Goal: Navigation & Orientation: Find specific page/section

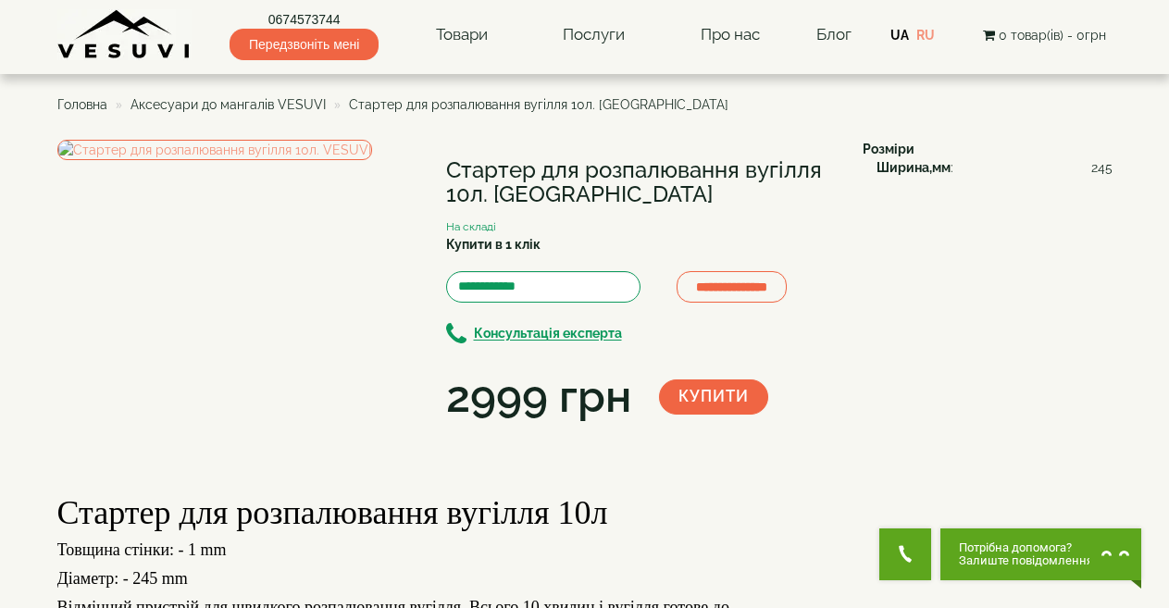
click at [195, 101] on span "Аксесуари до мангалів VESUVI" at bounding box center [228, 104] width 195 height 15
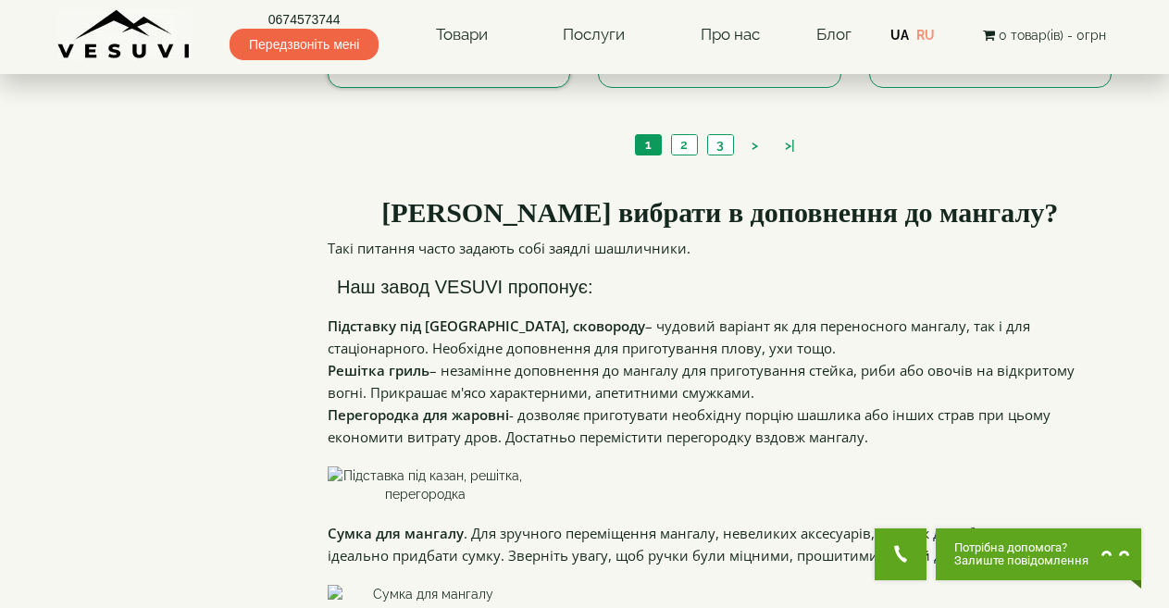
scroll to position [1944, 0]
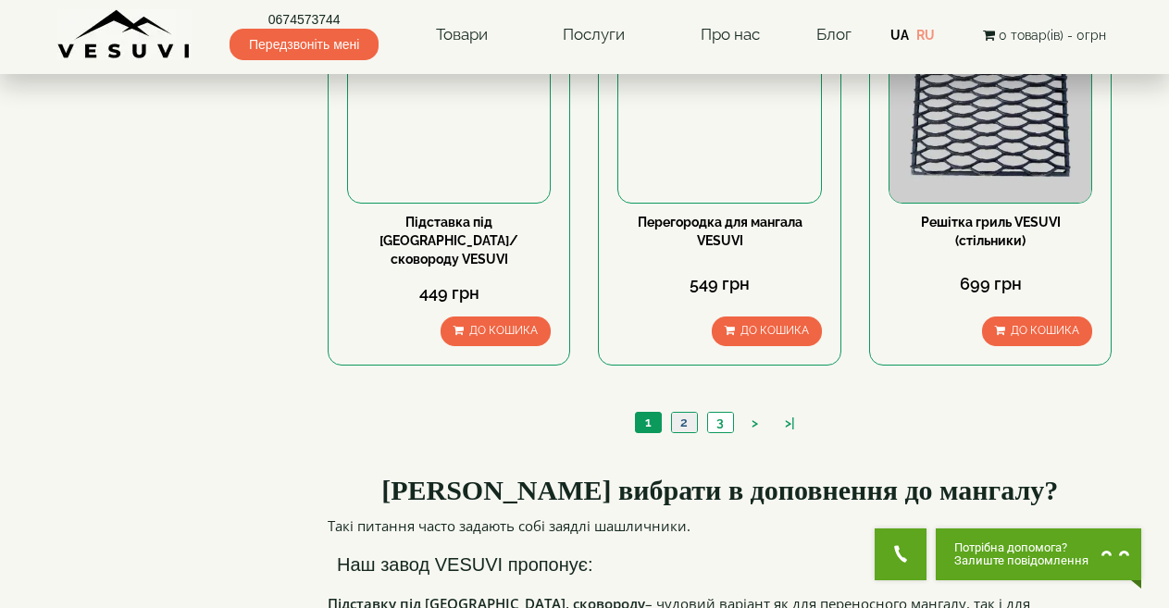
click at [678, 413] on link "2" at bounding box center [684, 422] width 26 height 19
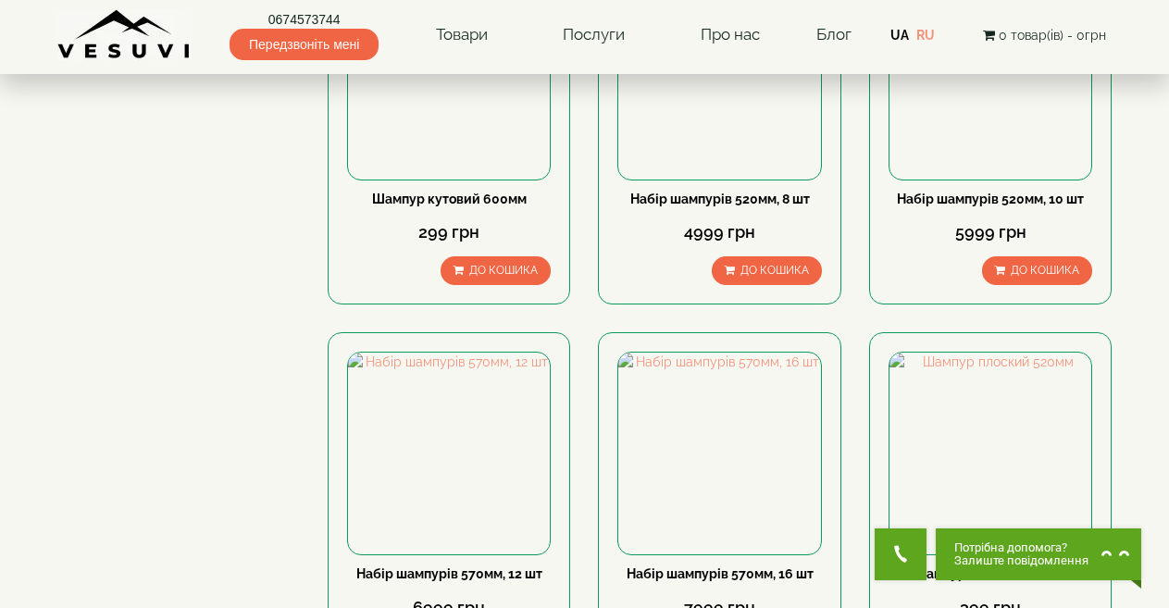
scroll to position [1759, 0]
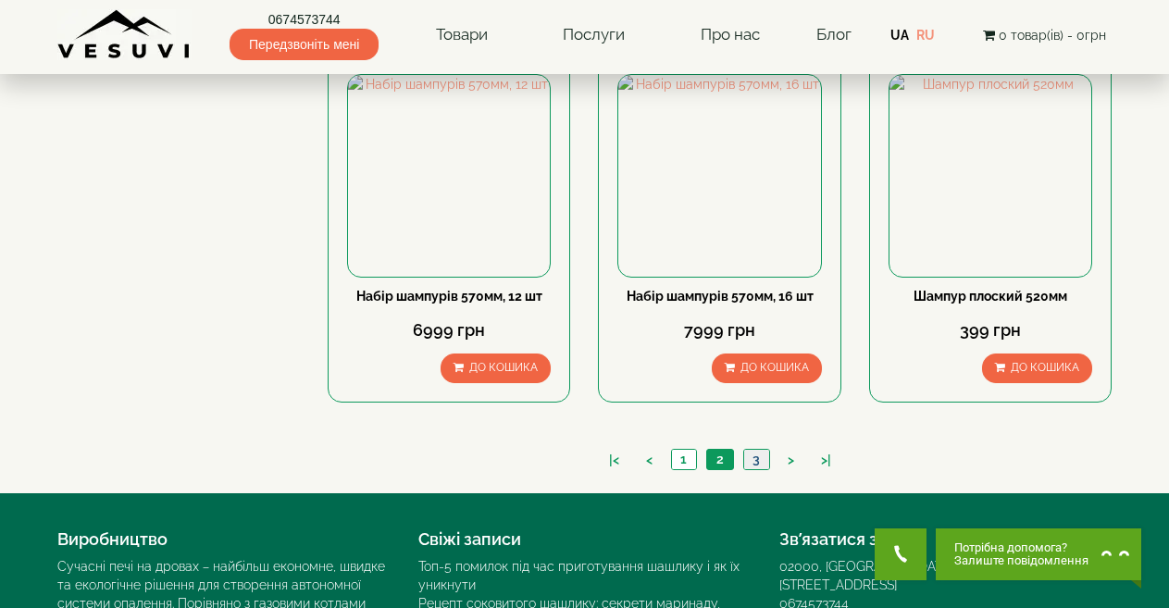
click at [753, 450] on link "3" at bounding box center [756, 459] width 26 height 19
